Goal: Transaction & Acquisition: Purchase product/service

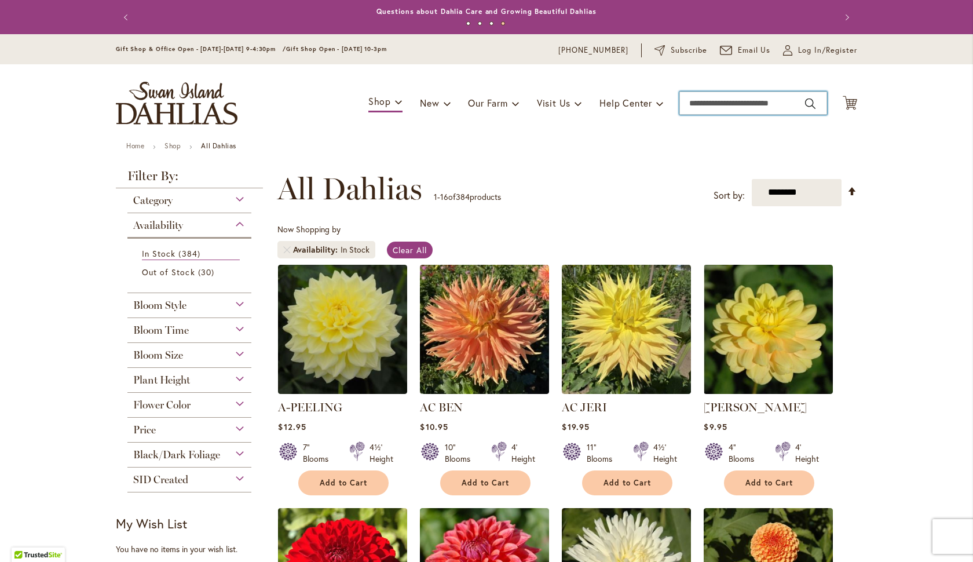
click at [700, 98] on input "Search" at bounding box center [753, 103] width 148 height 23
type input "*****"
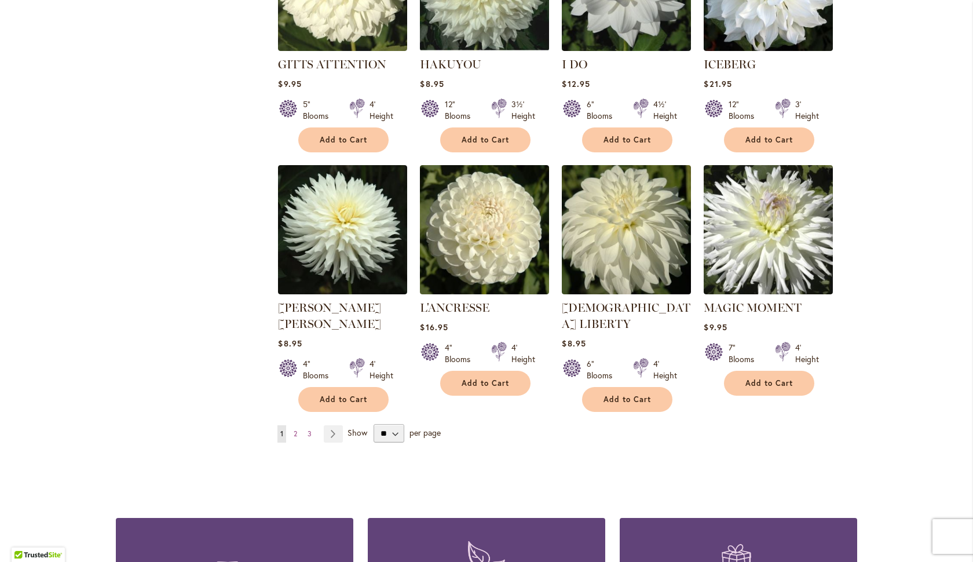
scroll to position [901, 0]
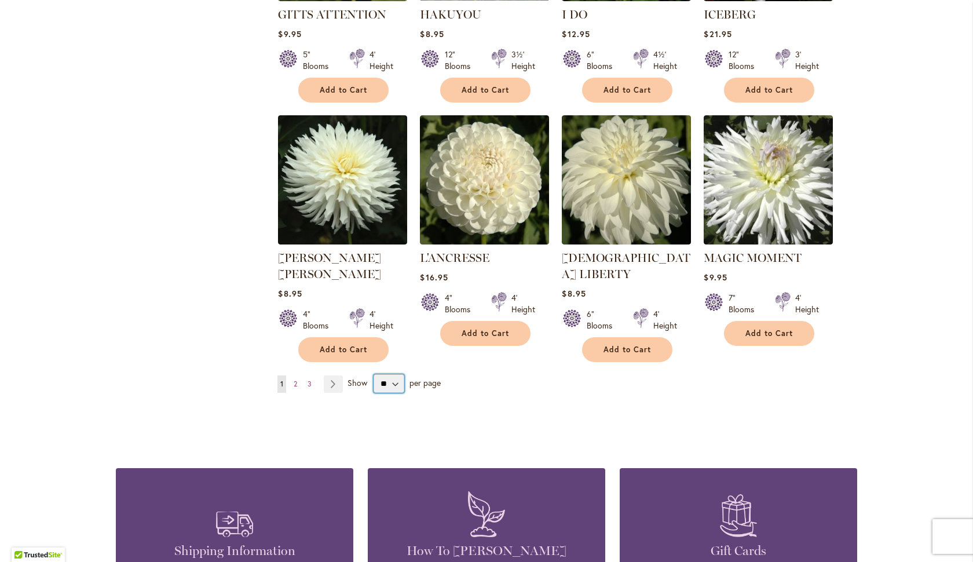
select select "**"
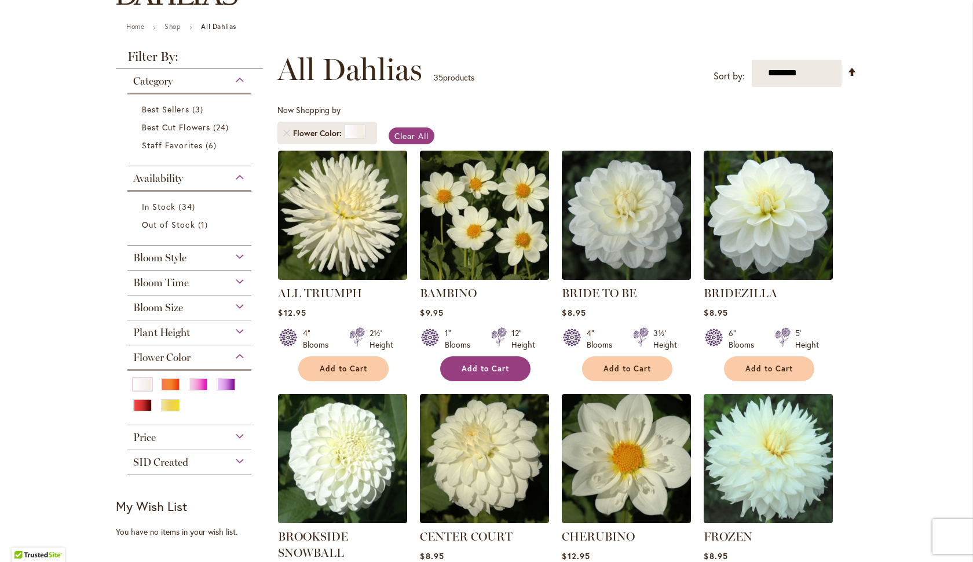
scroll to position [127, 0]
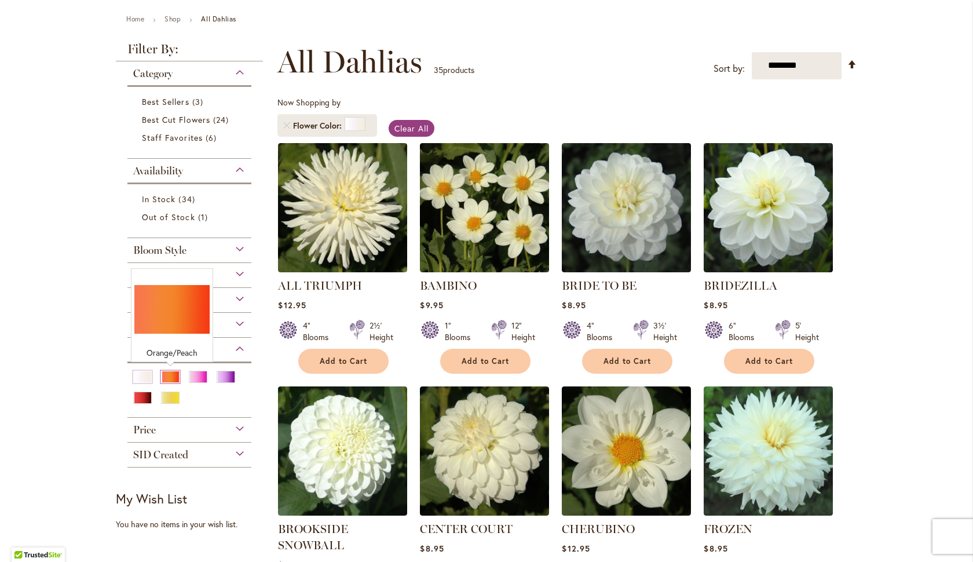
click at [167, 375] on div "Orange/Peach" at bounding box center [170, 377] width 19 height 12
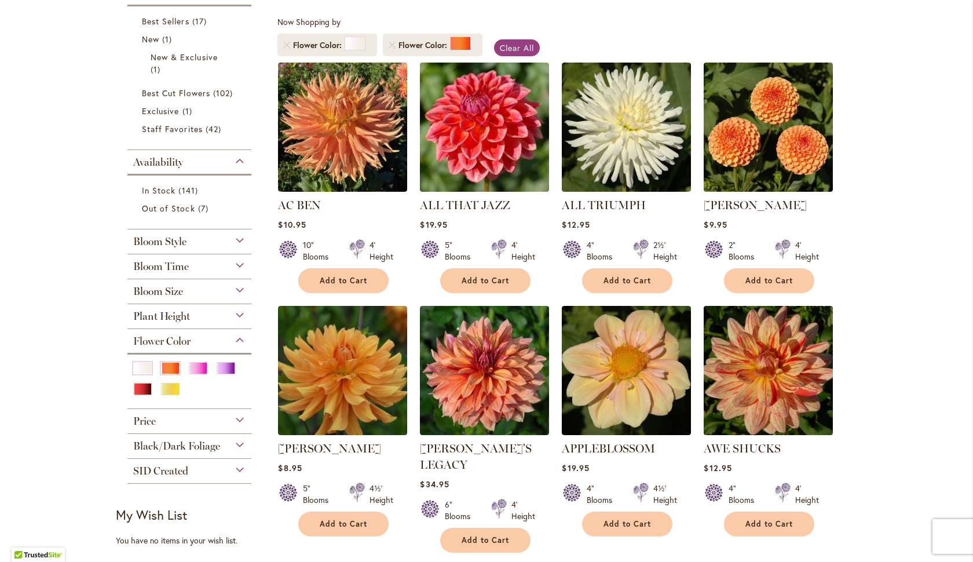
scroll to position [226, 0]
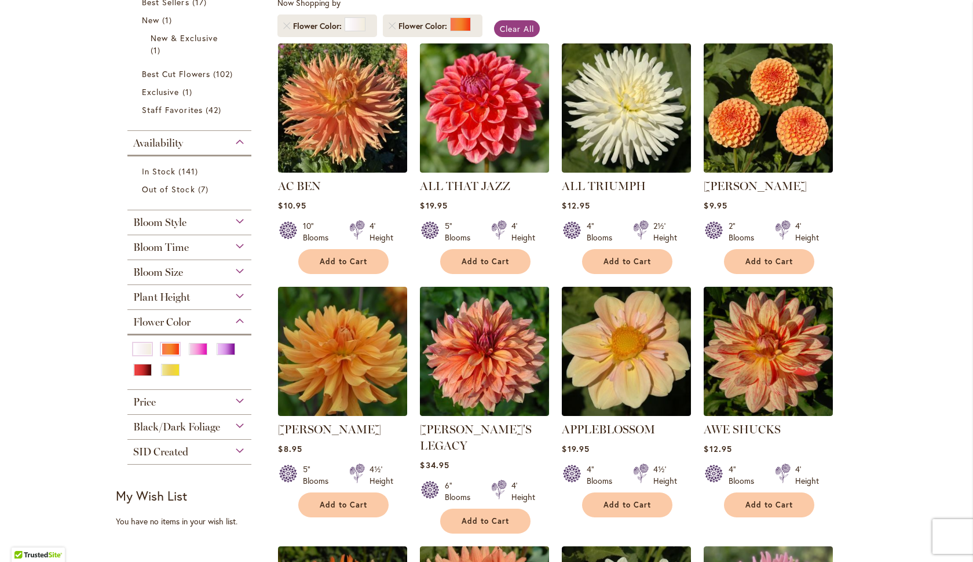
click at [239, 222] on div "Bloom Style" at bounding box center [189, 219] width 124 height 19
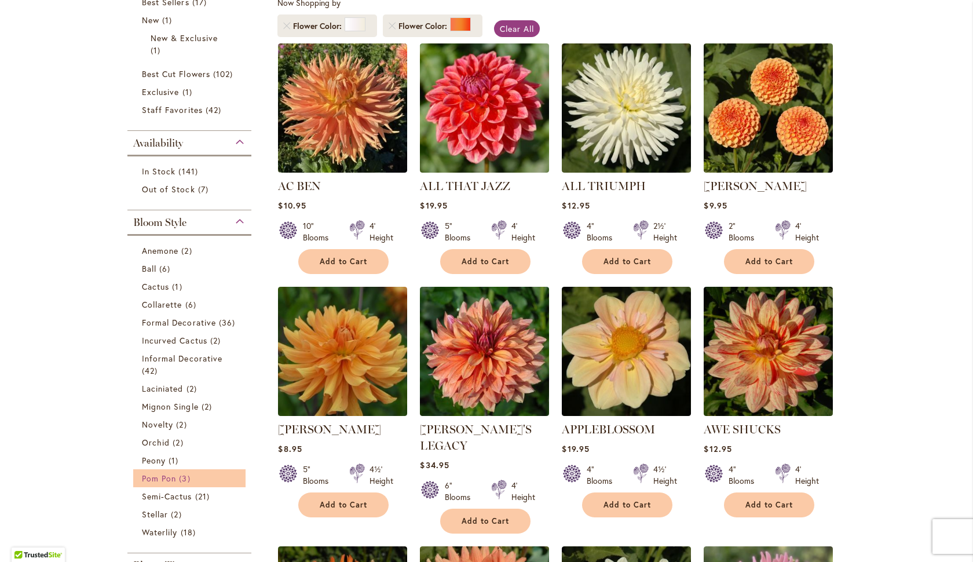
click at [196, 475] on link "Pom Pon 3 items" at bounding box center [191, 478] width 98 height 12
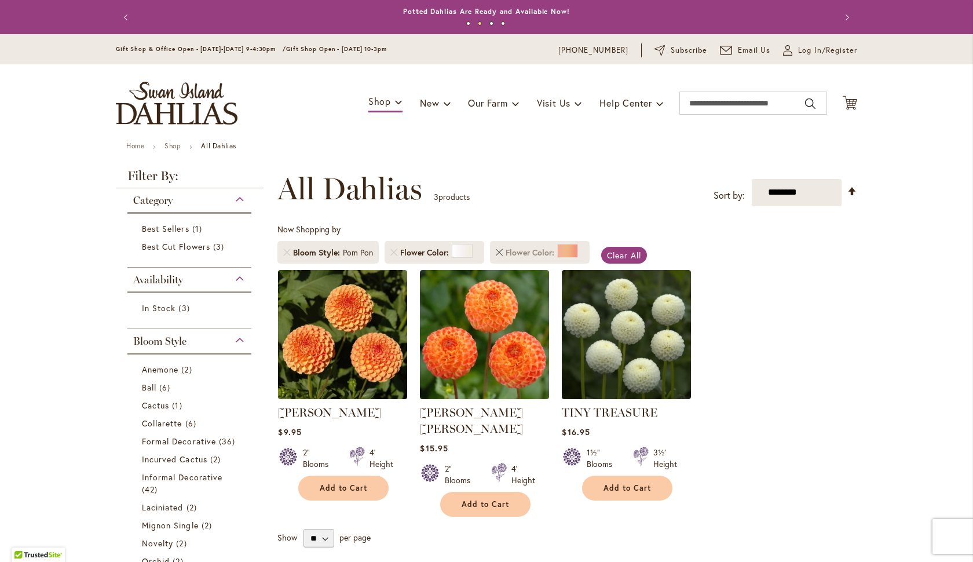
click at [499, 253] on link "Remove Flower Color Orange/Peach" at bounding box center [499, 252] width 7 height 7
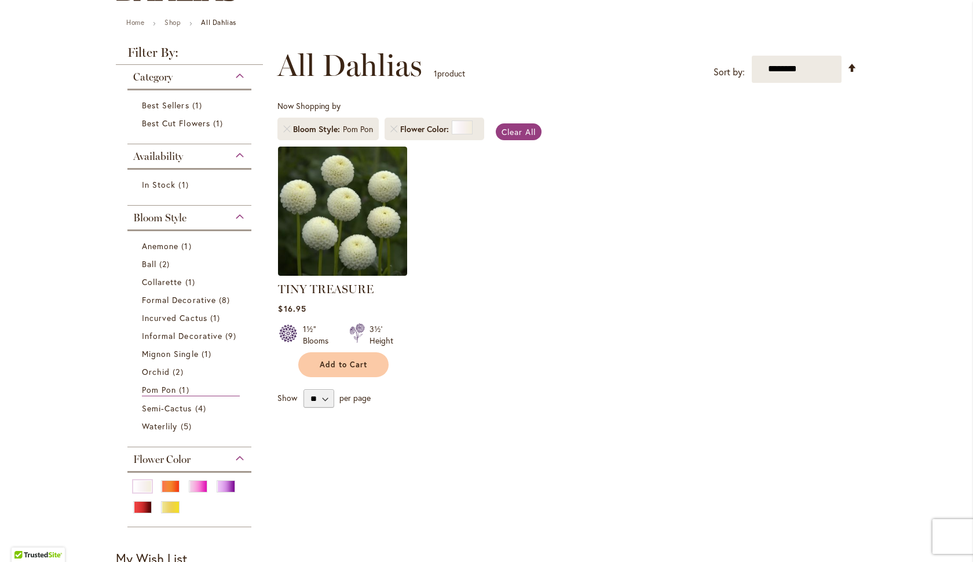
scroll to position [93, 0]
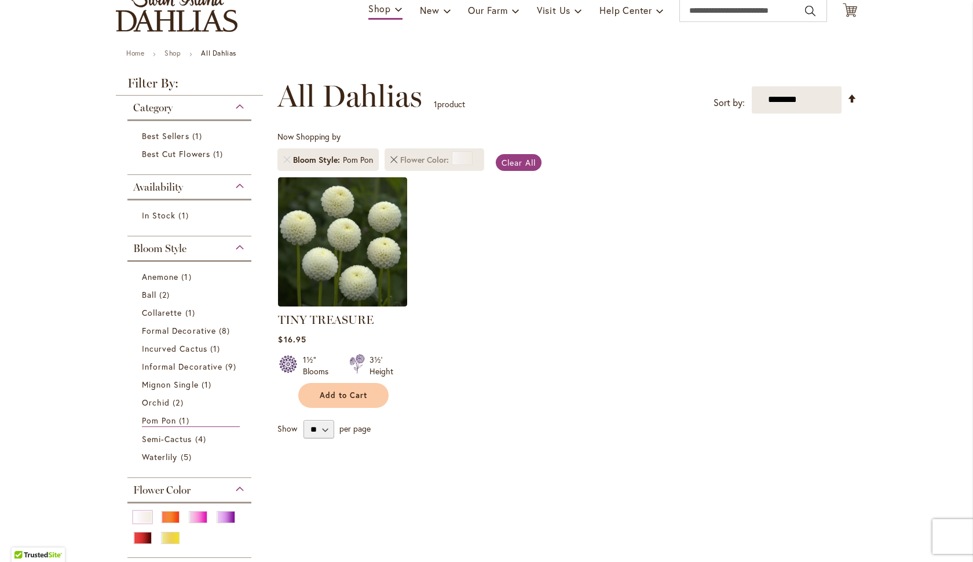
click at [393, 156] on link "Remove Flower Color White/Cream" at bounding box center [393, 159] width 7 height 7
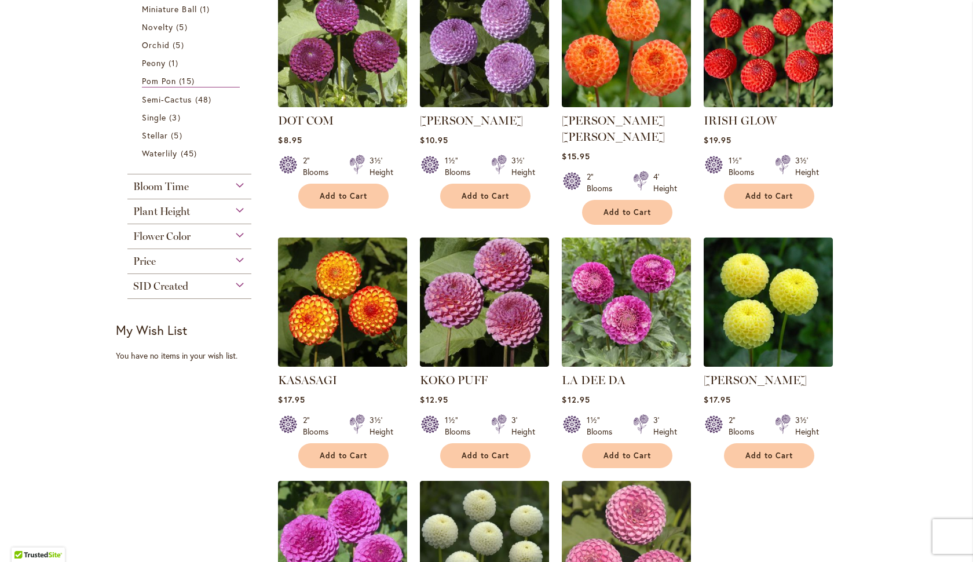
scroll to position [547, 0]
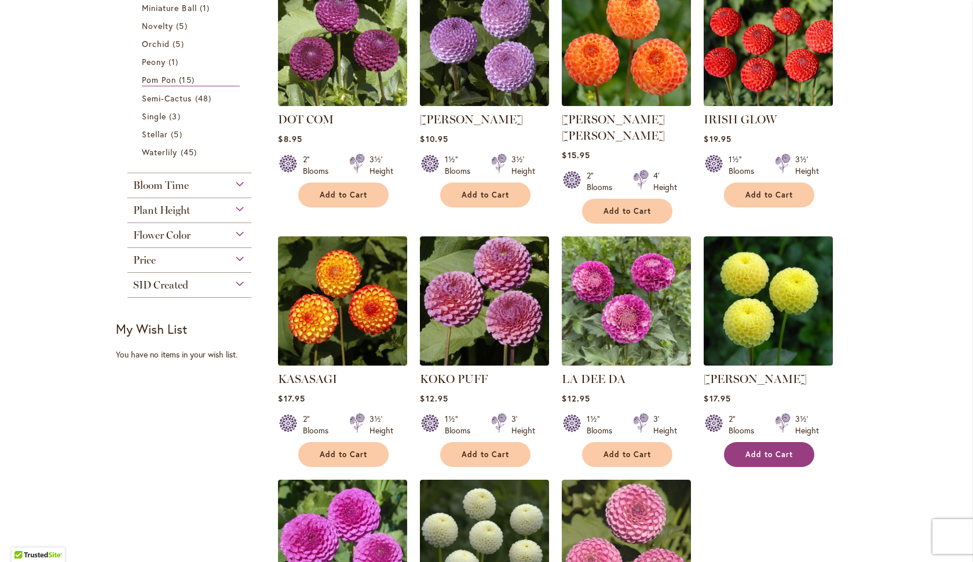
click at [764, 450] on span "Add to Cart" at bounding box center [770, 455] width 48 height 10
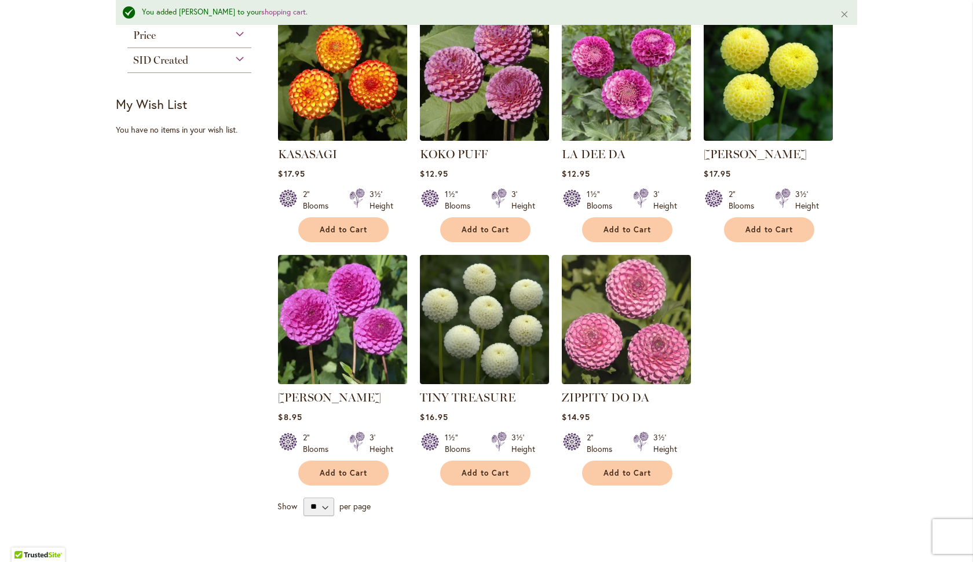
scroll to position [809, 0]
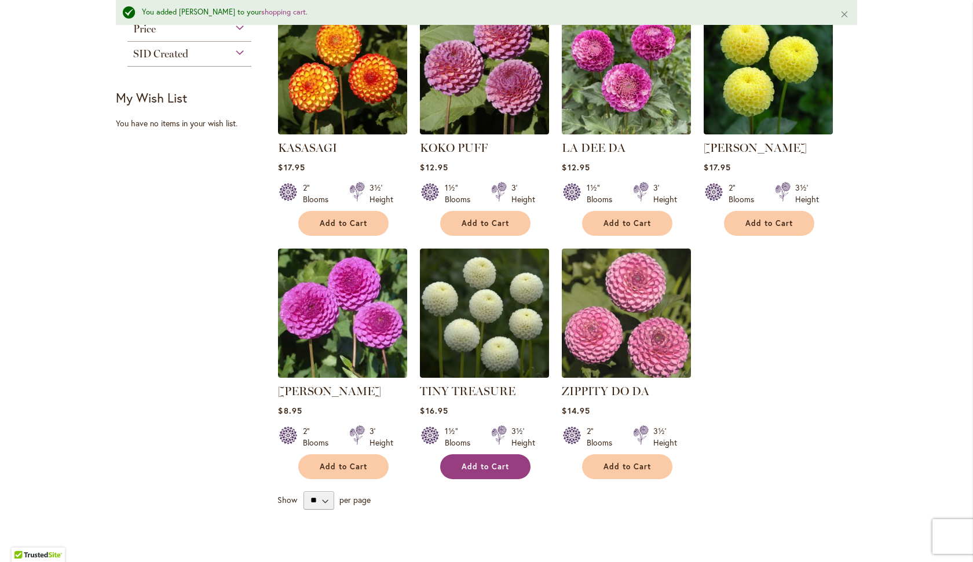
click at [482, 462] on span "Add to Cart" at bounding box center [486, 467] width 48 height 10
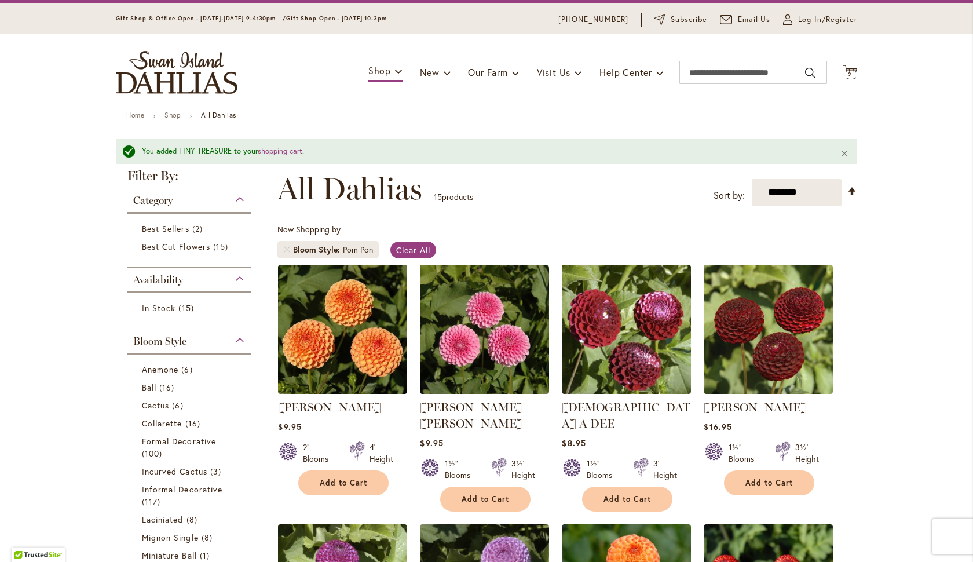
scroll to position [30, 0]
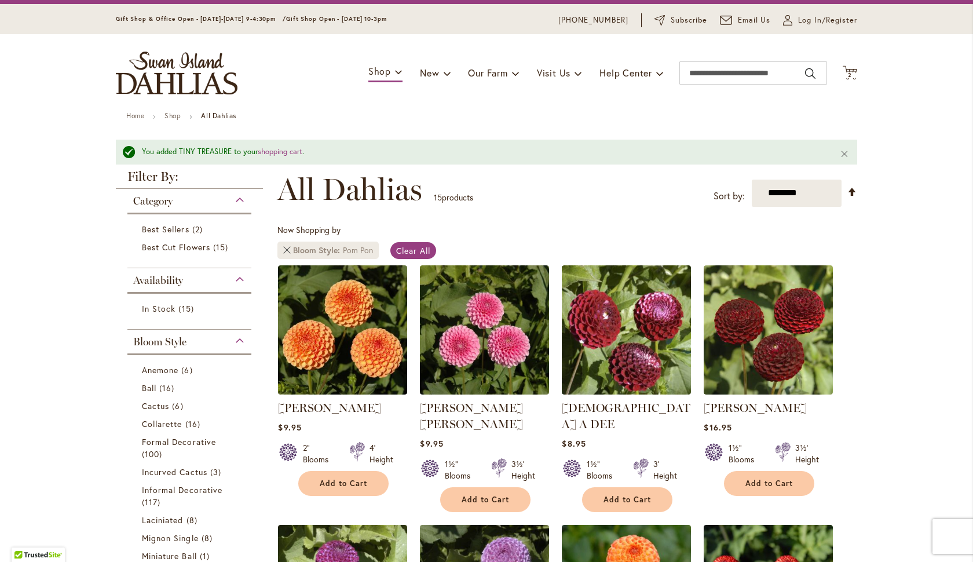
click at [288, 249] on link "Remove Bloom Style Pom Pon" at bounding box center [286, 250] width 7 height 7
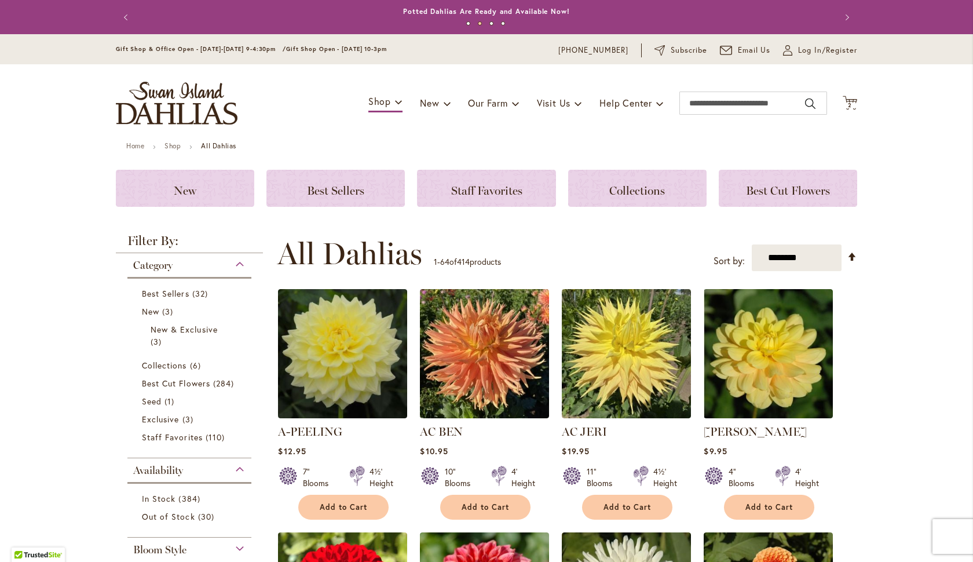
scroll to position [471, 0]
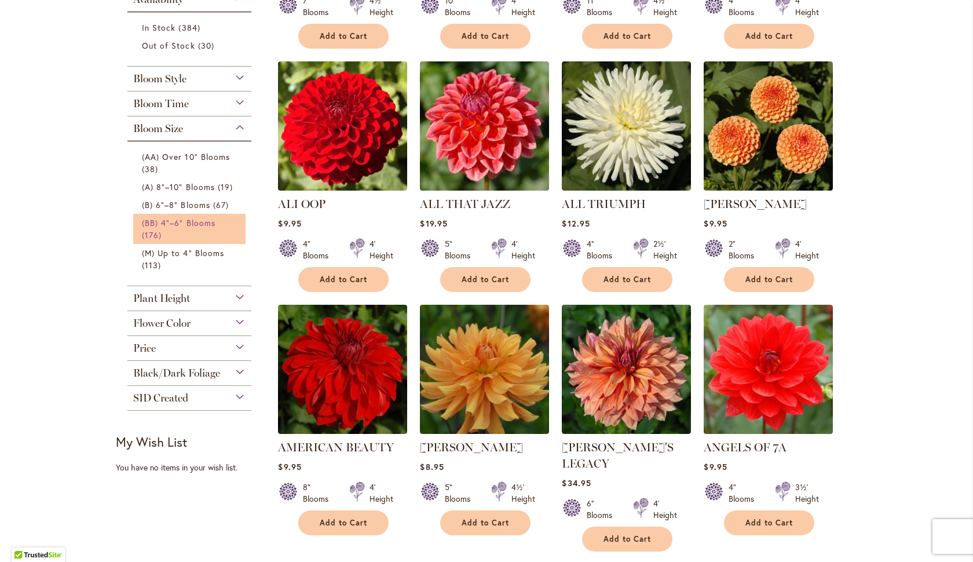
click at [211, 220] on span "(BB) 4"–6" Blooms" at bounding box center [179, 222] width 74 height 11
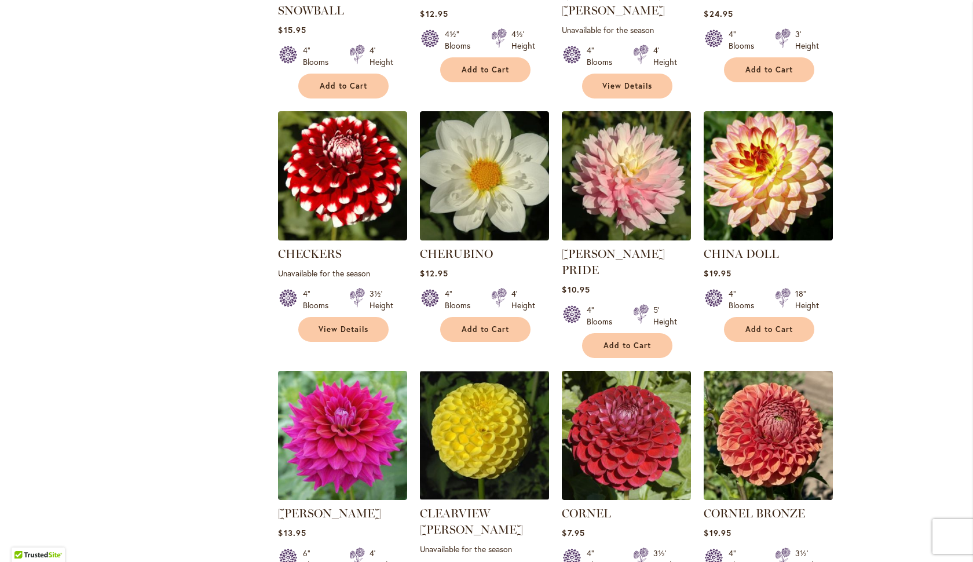
scroll to position [1890, 0]
